Goal: Task Accomplishment & Management: Use online tool/utility

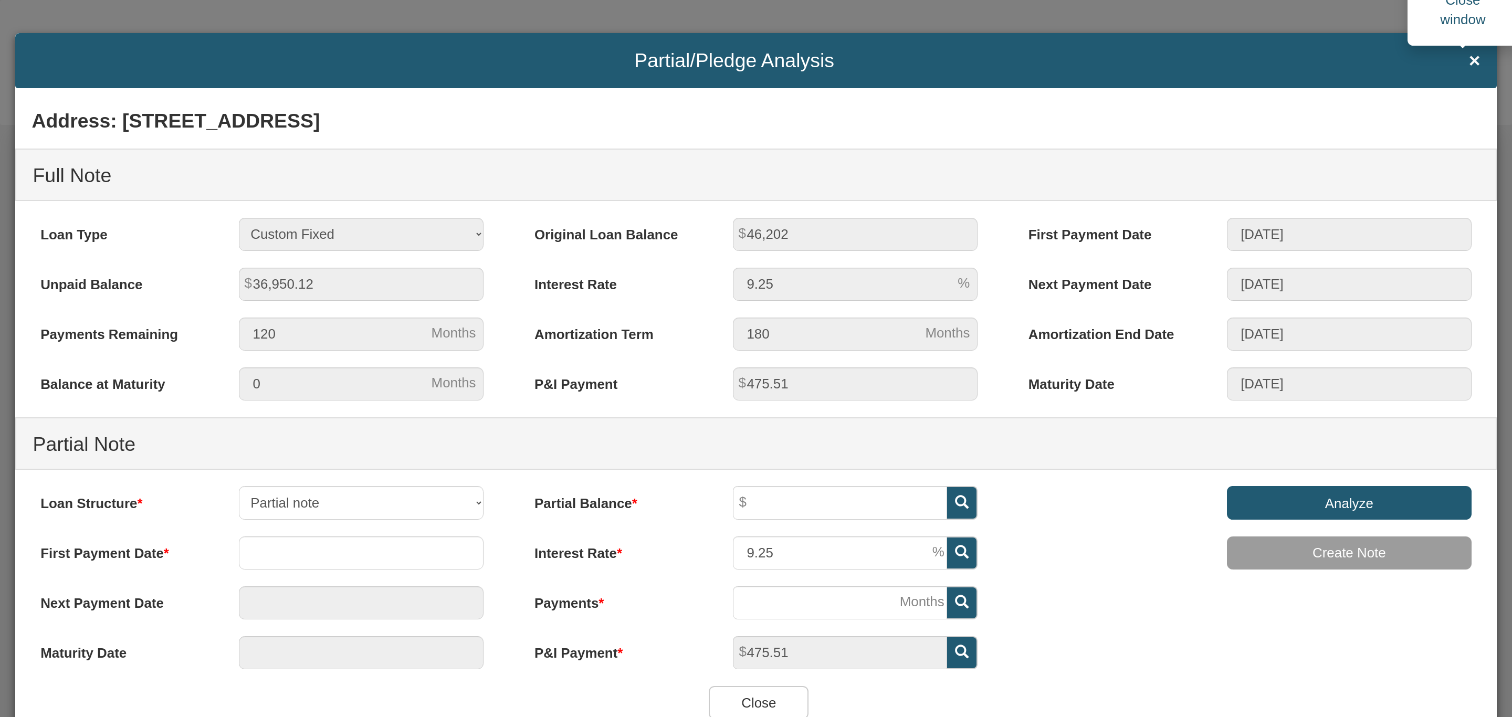
click at [1469, 56] on span "×" at bounding box center [1475, 61] width 12 height 22
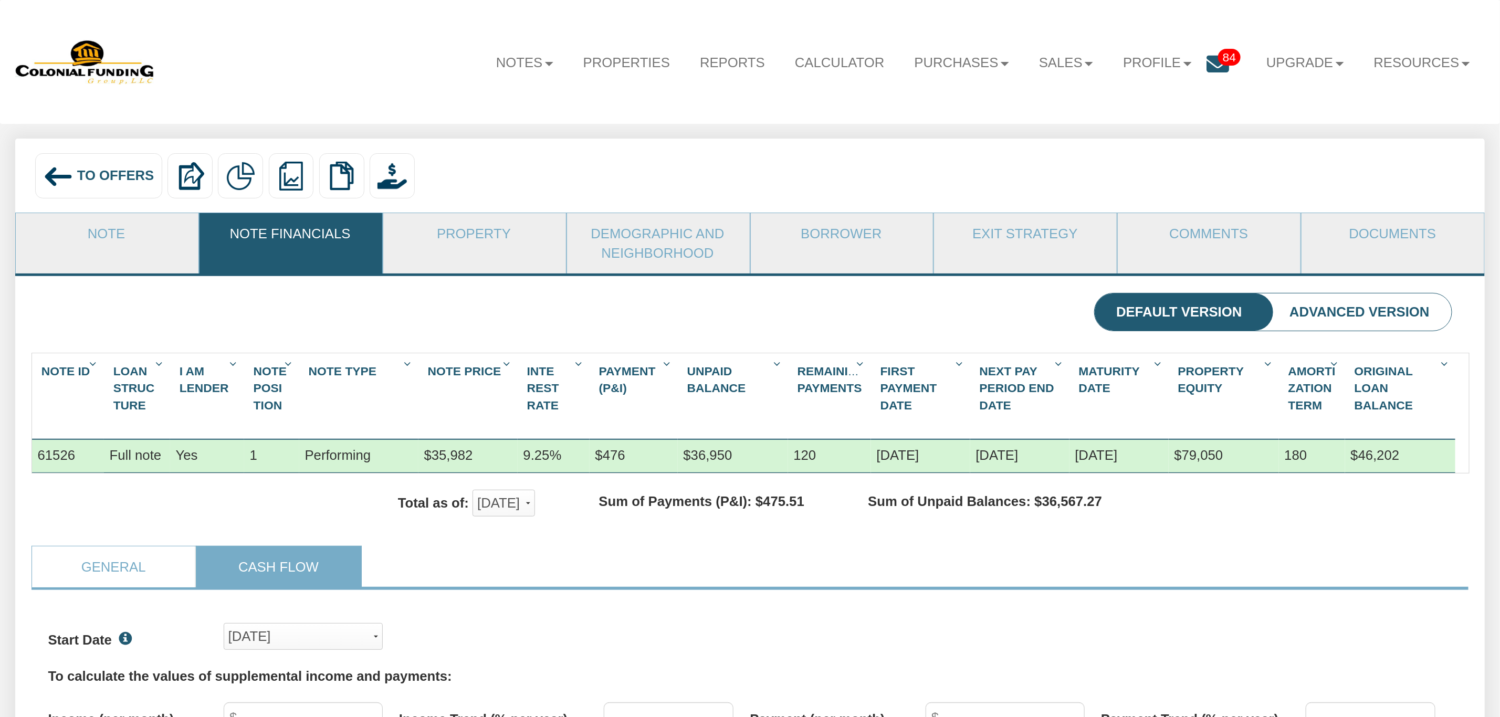
scroll to position [302, 1404]
click at [93, 172] on span "To Offers" at bounding box center [115, 175] width 77 height 15
